Goal: Task Accomplishment & Management: Manage account settings

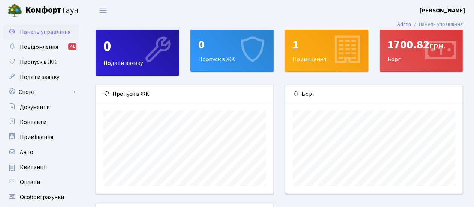
click at [407, 54] on div "1700.82 грн. Борг" at bounding box center [421, 50] width 83 height 41
click at [395, 52] on div "1700.82 грн." at bounding box center [422, 44] width 68 height 14
click at [391, 61] on div "1700.82 грн. Борг" at bounding box center [421, 50] width 83 height 41
click at [108, 9] on span "Переключити навігацію" at bounding box center [102, 10] width 11 height 9
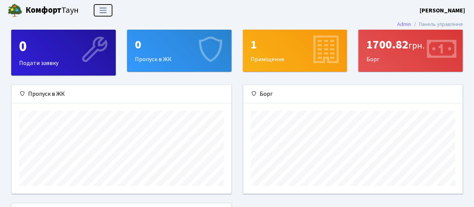
click at [102, 14] on span "Переключити навігацію" at bounding box center [102, 10] width 11 height 9
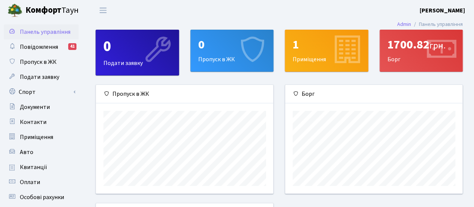
click at [57, 31] on span "Панель управління" at bounding box center [45, 32] width 51 height 8
drag, startPoint x: 449, startPoint y: 61, endPoint x: 444, endPoint y: 66, distance: 6.6
click at [448, 61] on icon at bounding box center [441, 51] width 36 height 36
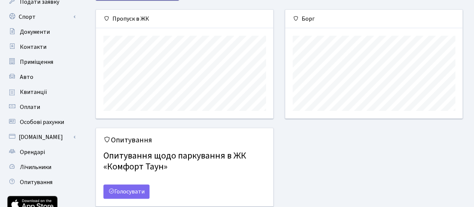
scroll to position [73, 0]
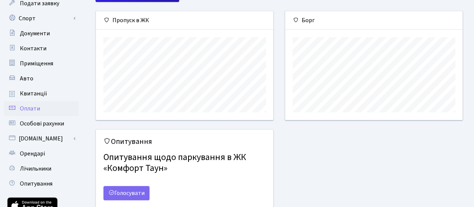
click at [36, 109] on span "Оплати" at bounding box center [30, 108] width 20 height 8
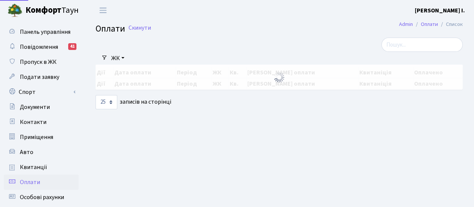
select select "25"
